Goal: Download file/media

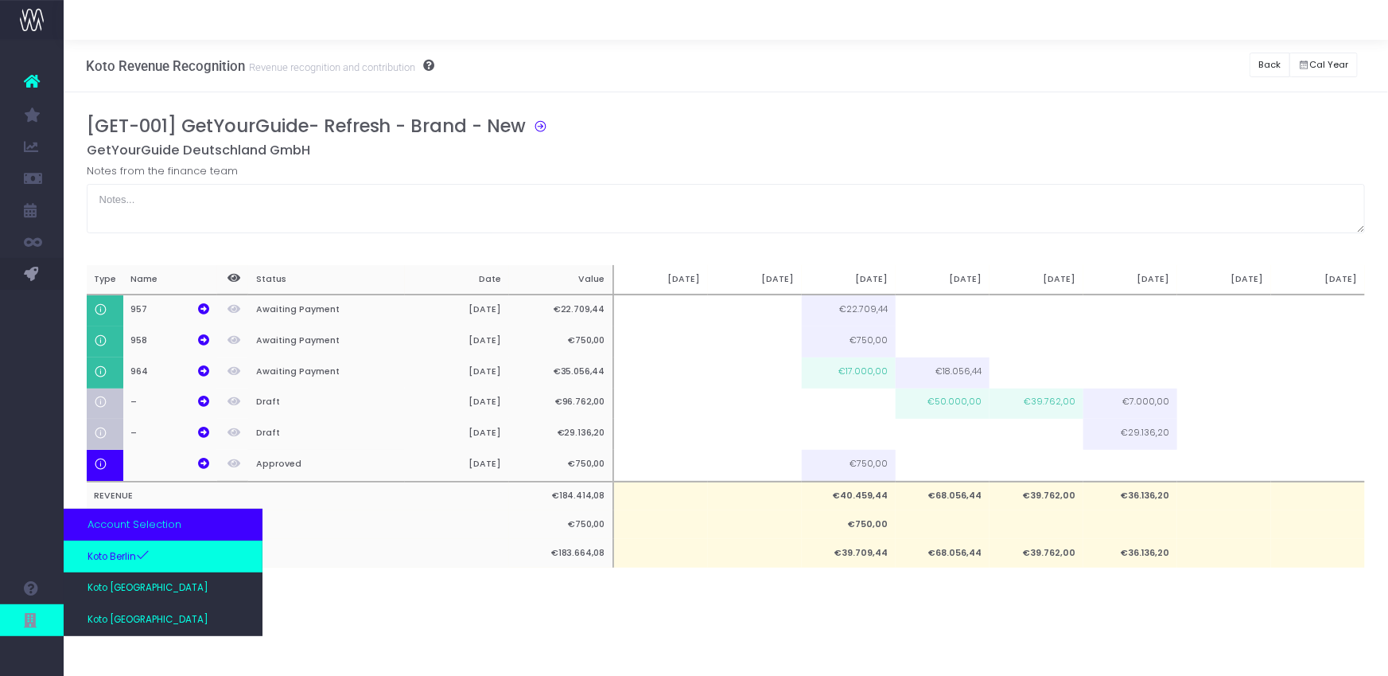
click at [138, 551] on span "Koto Berlin" at bounding box center [119, 556] width 62 height 16
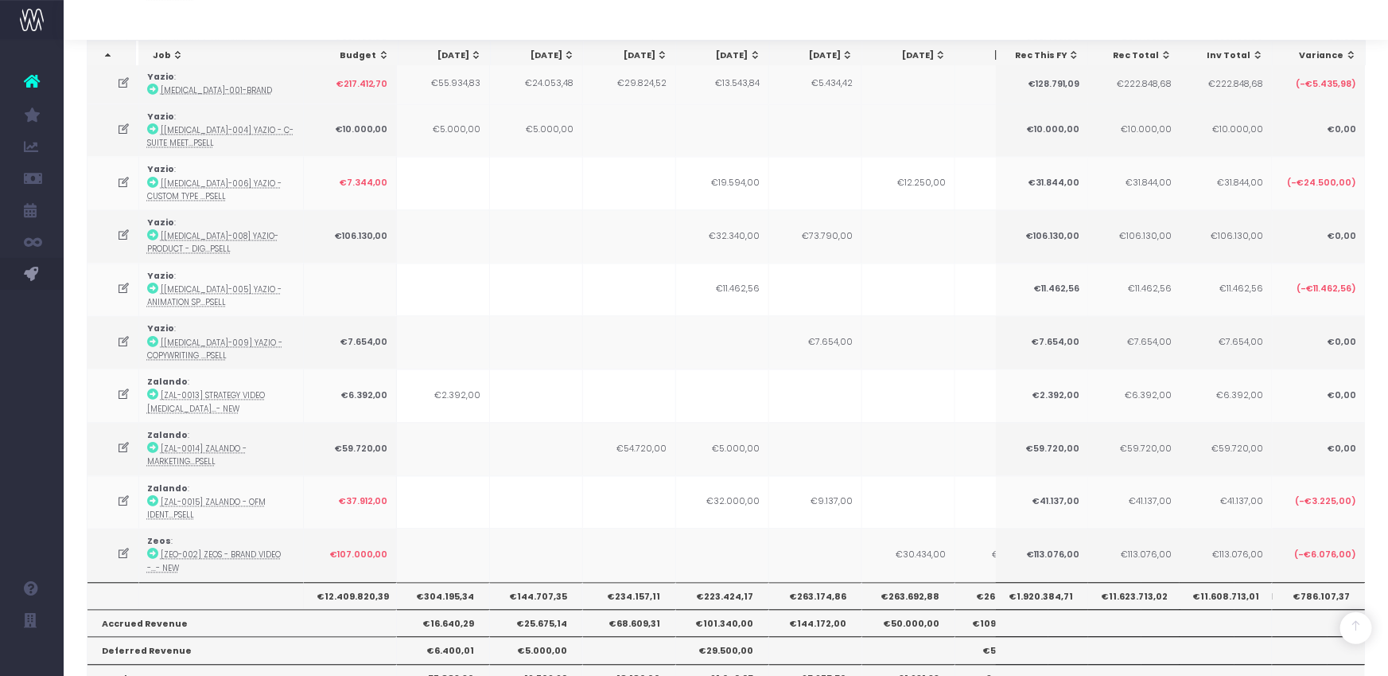
scroll to position [1583, 0]
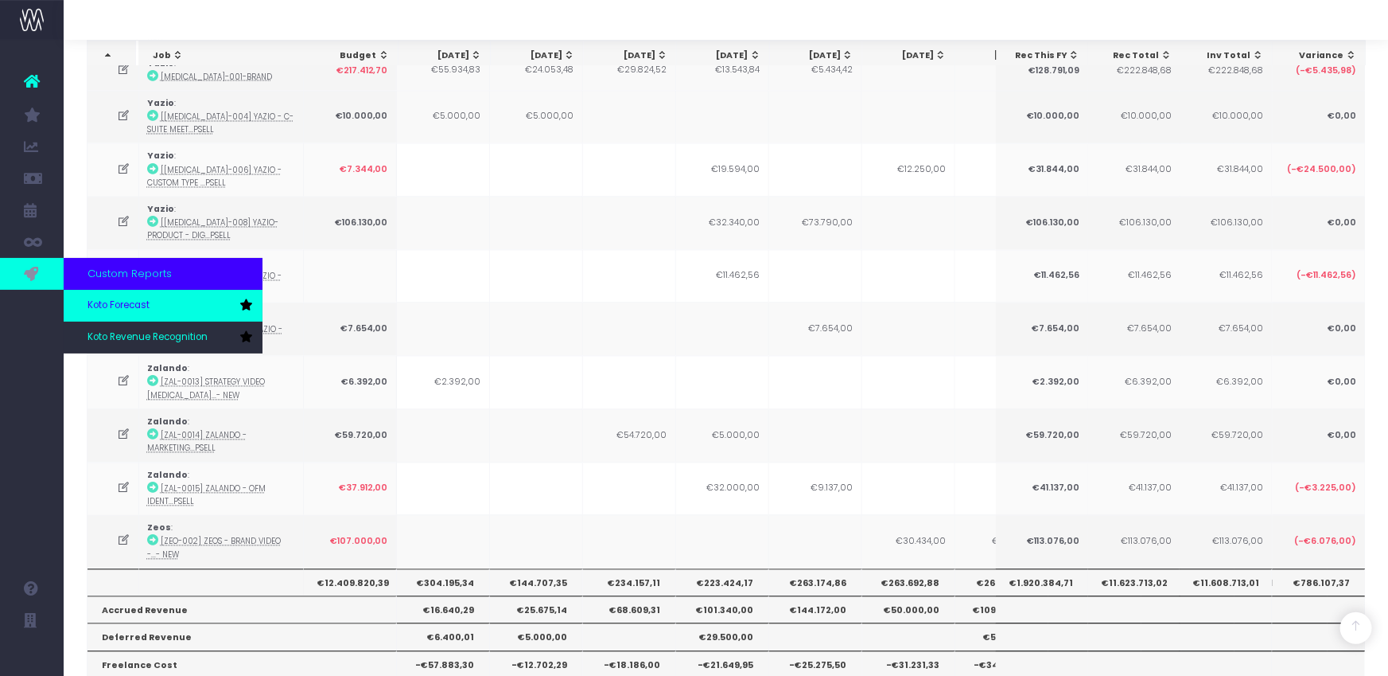
click at [132, 311] on span "Koto Forecast" at bounding box center [119, 305] width 62 height 14
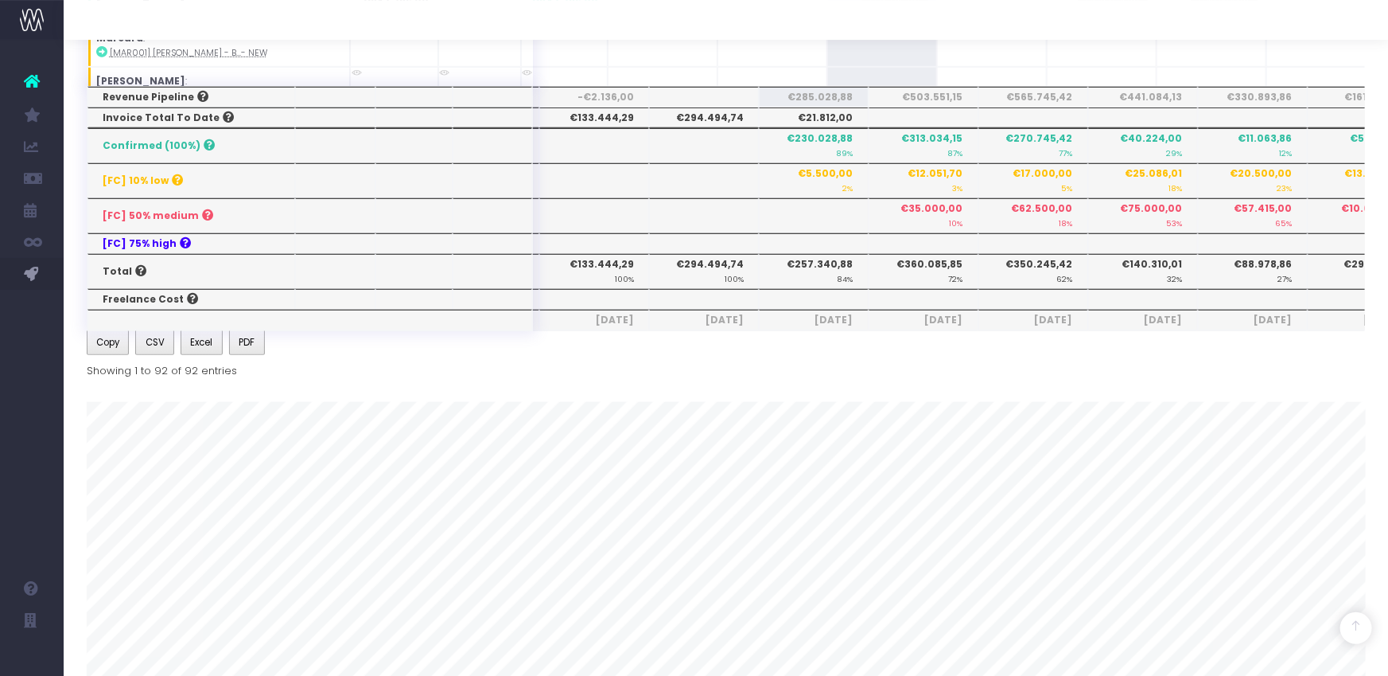
scroll to position [582, 0]
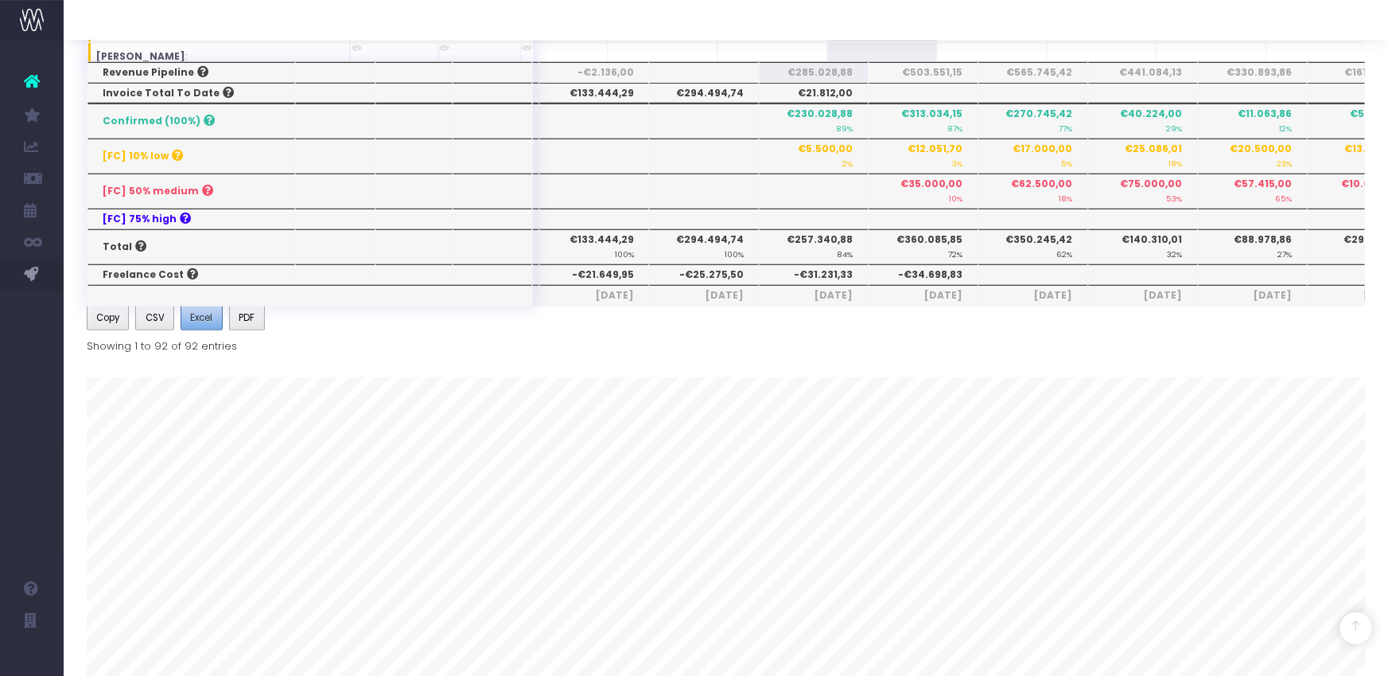
click at [195, 326] on button "Excel" at bounding box center [202, 317] width 42 height 25
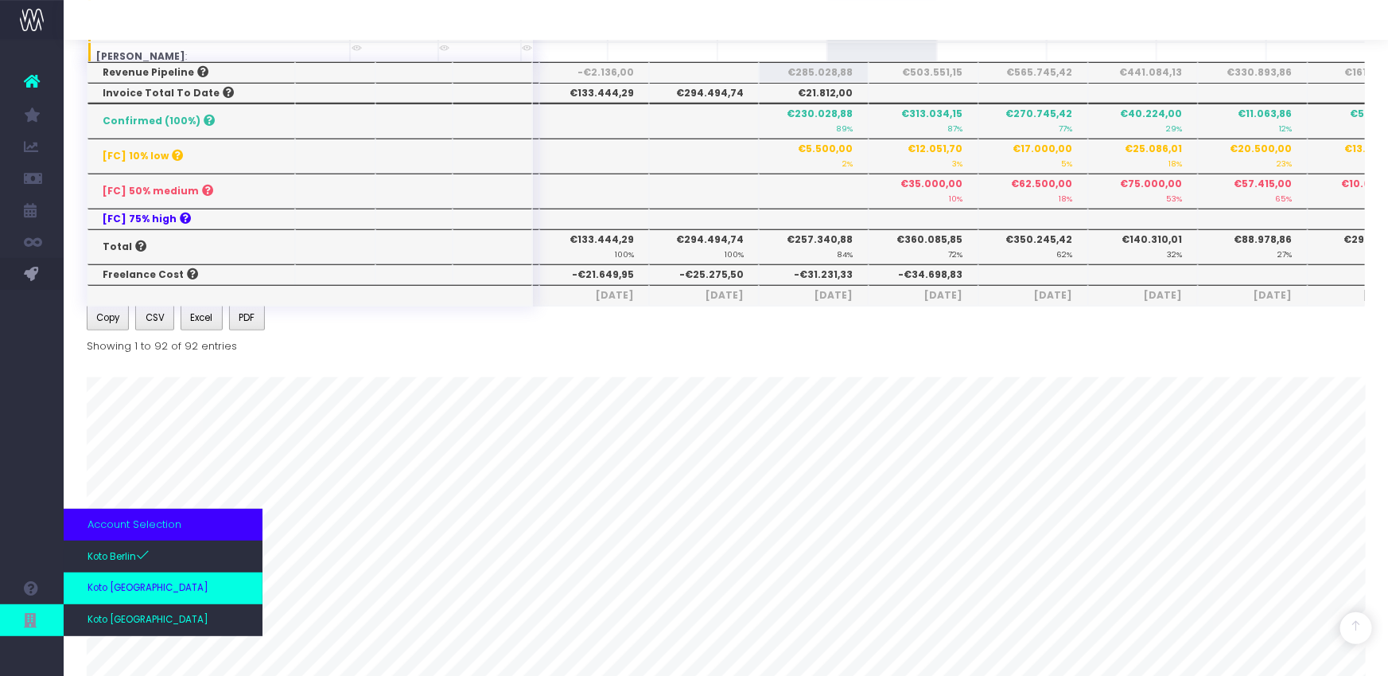
click at [111, 586] on span "Koto [GEOGRAPHIC_DATA]" at bounding box center [148, 588] width 121 height 14
